Goal: Subscribe to service/newsletter

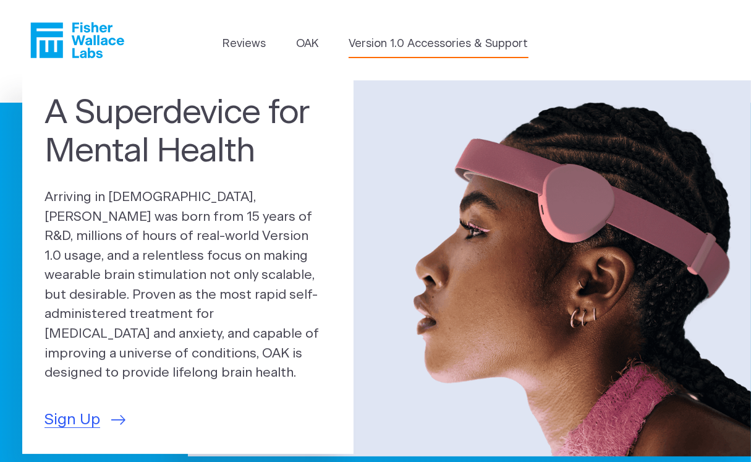
click at [349, 53] on link "Version 1.0 Accessories & Support" at bounding box center [439, 44] width 180 height 17
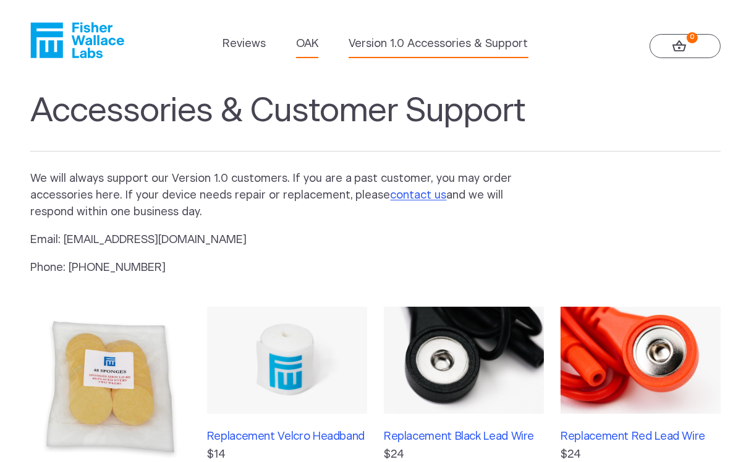
click at [318, 36] on link "OAK" at bounding box center [307, 44] width 22 height 17
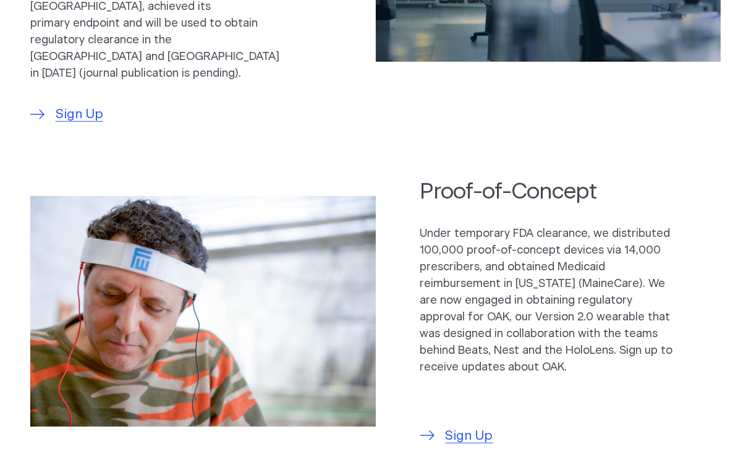
scroll to position [749, 0]
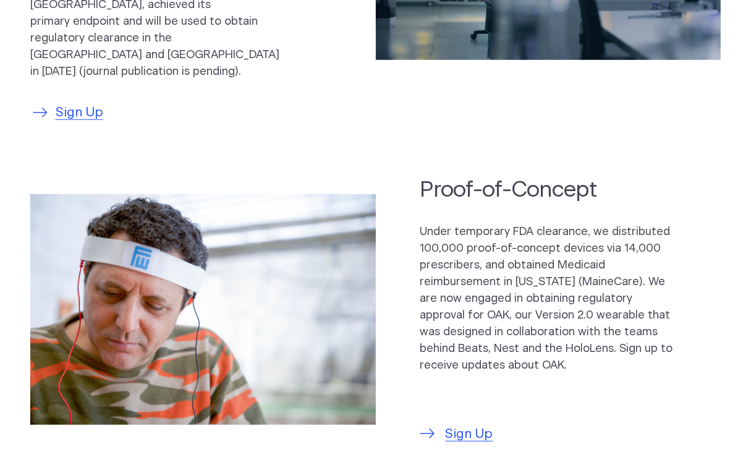
click at [100, 122] on span "Sign Up" at bounding box center [80, 113] width 48 height 20
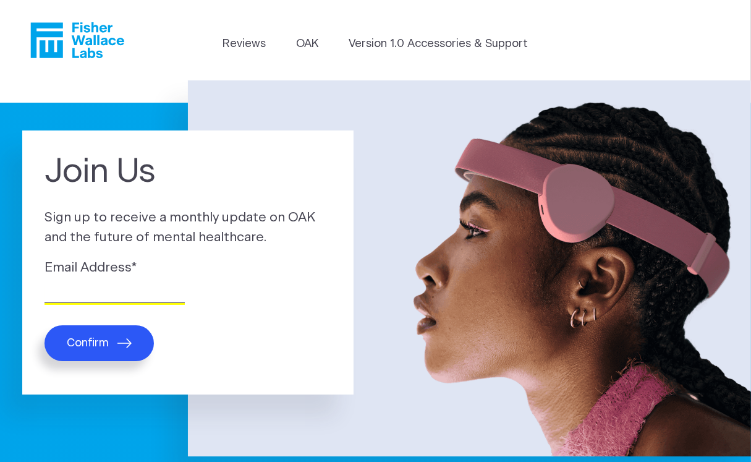
click at [125, 303] on input "Email Address *" at bounding box center [115, 293] width 140 height 19
type input "elliottdbrown@yahoo.com"
click at [132, 348] on icon "submit" at bounding box center [124, 343] width 14 height 10
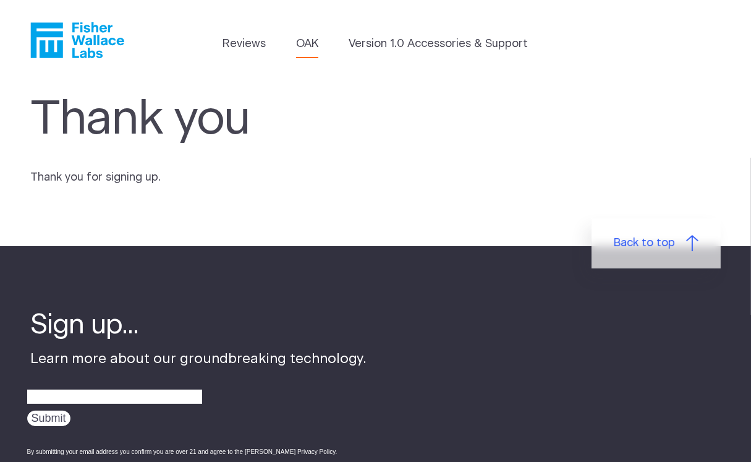
click at [318, 36] on link "OAK" at bounding box center [307, 44] width 22 height 17
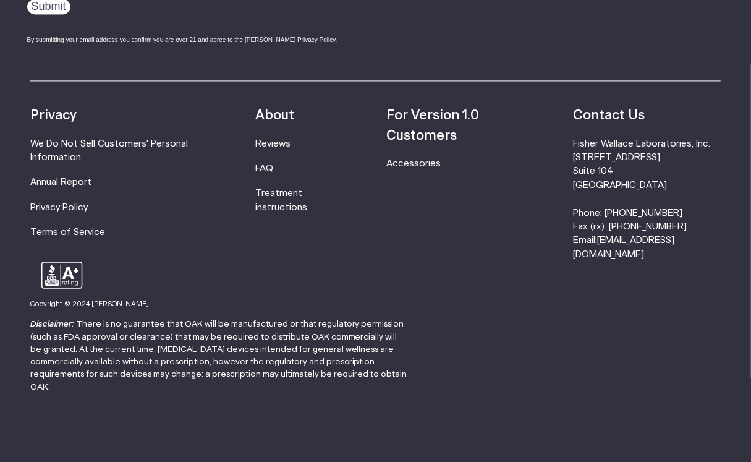
scroll to position [2495, 0]
